Goal: Find specific fact: Find specific fact

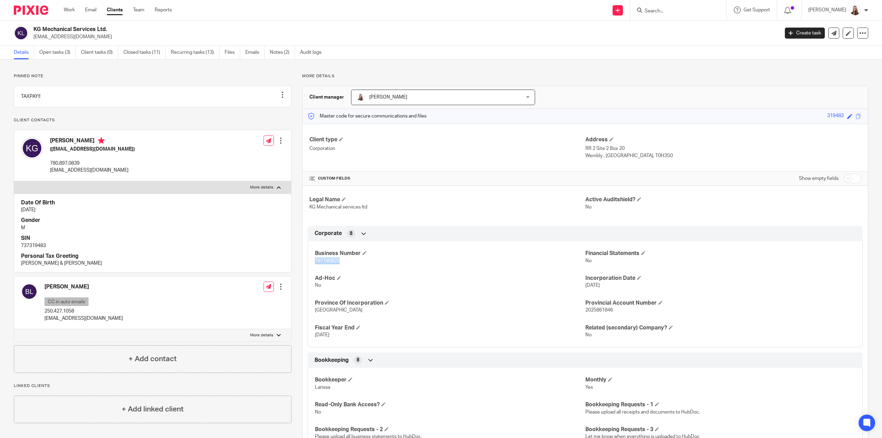
drag, startPoint x: 341, startPoint y: 260, endPoint x: 312, endPoint y: 258, distance: 29.8
click at [312, 258] on div "Business Number 797180825 Financial Statements No Ad-Hoc No Incorporation Date …" at bounding box center [585, 291] width 555 height 111
copy span "797180825"
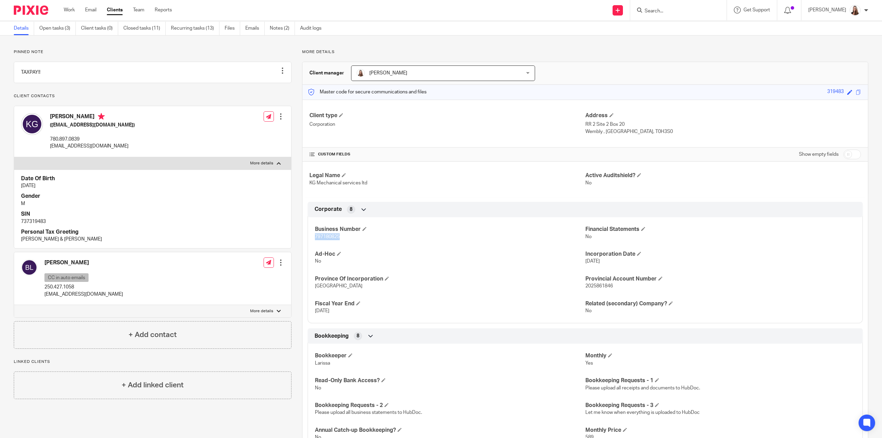
scroll to position [34, 0]
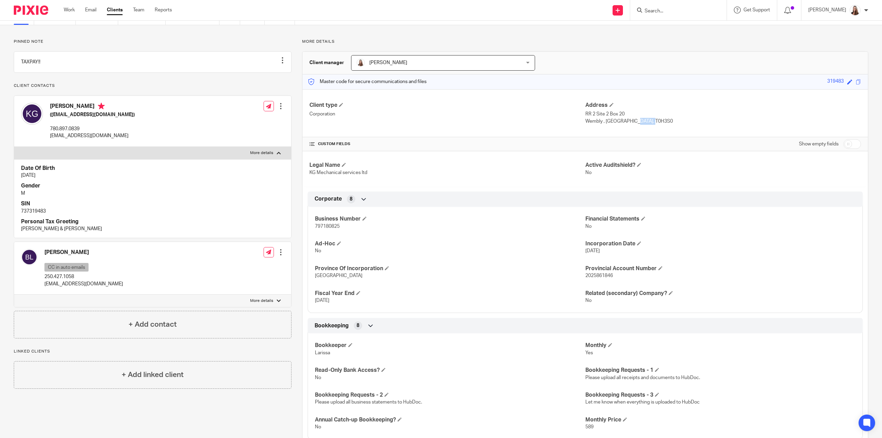
drag, startPoint x: 623, startPoint y: 122, endPoint x: 607, endPoint y: 123, distance: 15.9
click at [608, 123] on p "Wembly , [GEOGRAPHIC_DATA], T0H3S0" at bounding box center [723, 121] width 276 height 7
click at [502, 130] on div "Client type Corporation Address RR 2 Site 2 Box 20 Wembly , [GEOGRAPHIC_DATA], …" at bounding box center [585, 113] width 565 height 48
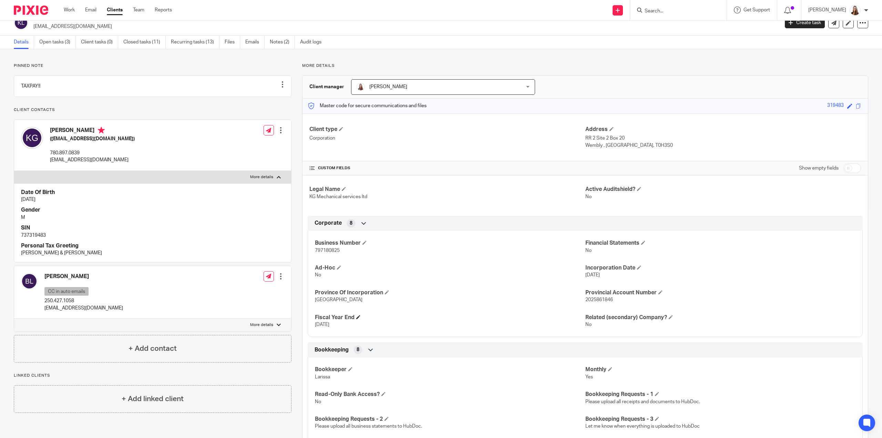
scroll to position [0, 0]
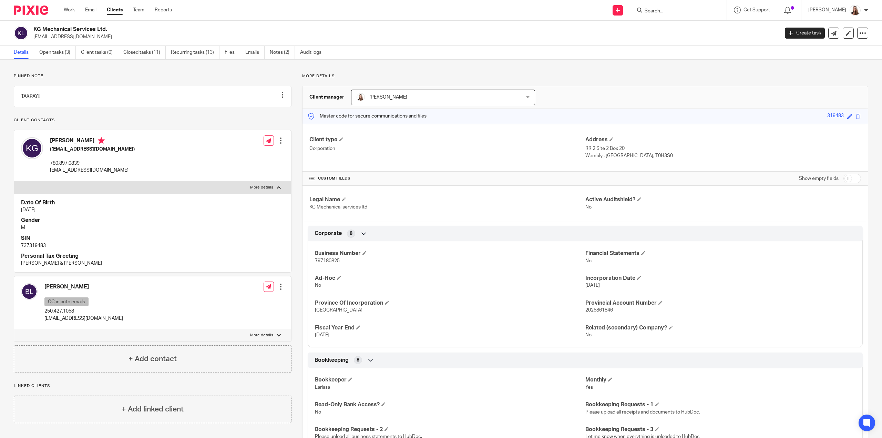
drag, startPoint x: 582, startPoint y: 148, endPoint x: 648, endPoint y: 149, distance: 66.2
click at [646, 150] on div "Client type Corporation Address RR 2 Site 2 Box 20 Wembly , [GEOGRAPHIC_DATA], …" at bounding box center [585, 148] width 565 height 48
click at [651, 151] on p "RR 2 Site 2 Box 20" at bounding box center [723, 148] width 276 height 7
drag, startPoint x: 651, startPoint y: 156, endPoint x: 571, endPoint y: 160, distance: 80.4
click at [571, 160] on div "Client type Corporation Address RR 2 Site 2 Box 20 Wembly , [GEOGRAPHIC_DATA], …" at bounding box center [585, 148] width 565 height 48
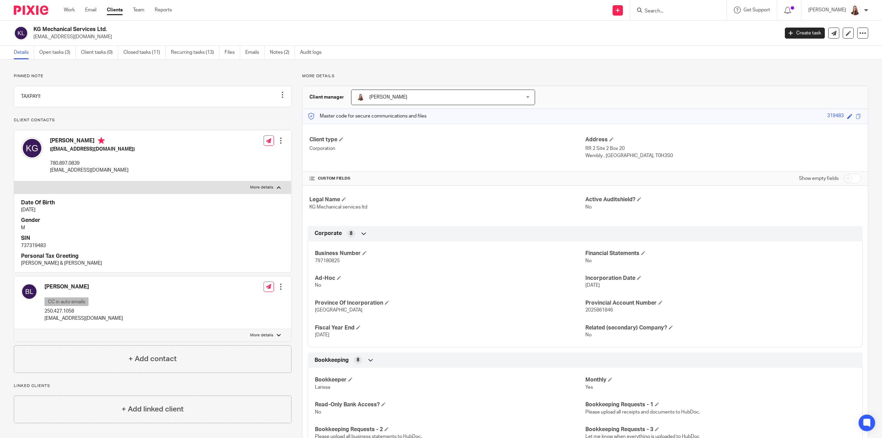
click at [563, 157] on div "Client type Corporation" at bounding box center [447, 147] width 276 height 23
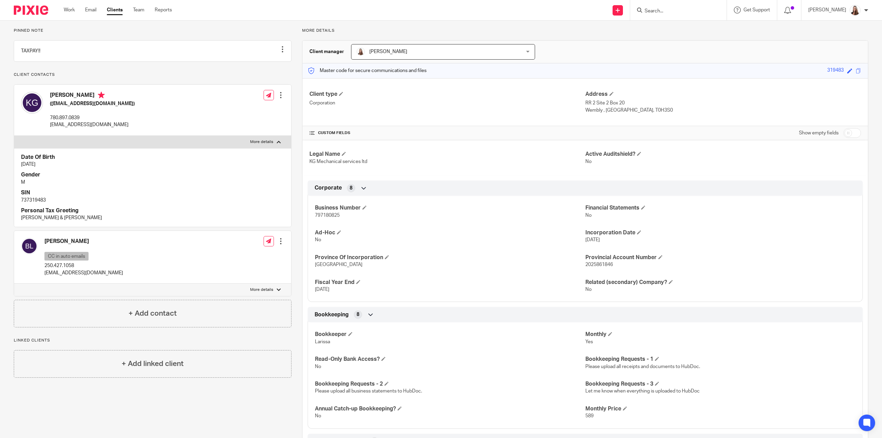
scroll to position [34, 0]
